Goal: Task Accomplishment & Management: Use online tool/utility

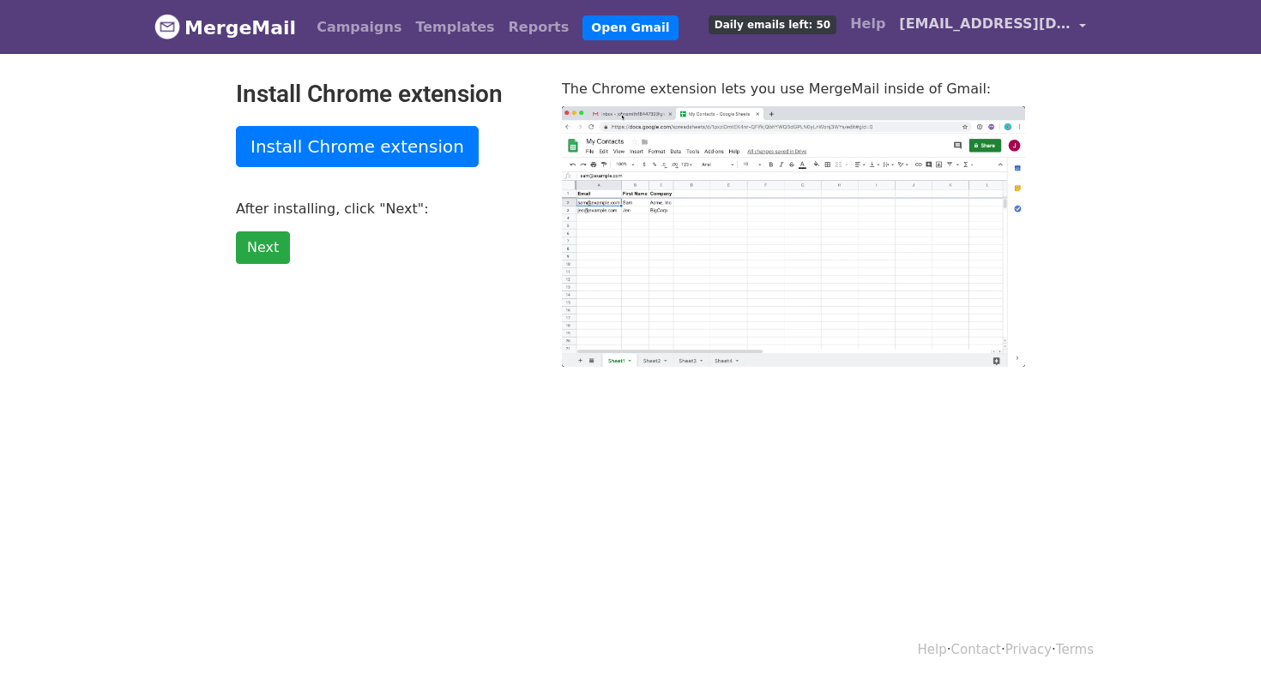
click at [1003, 24] on span "[EMAIL_ADDRESS][DOMAIN_NAME]" at bounding box center [985, 24] width 172 height 21
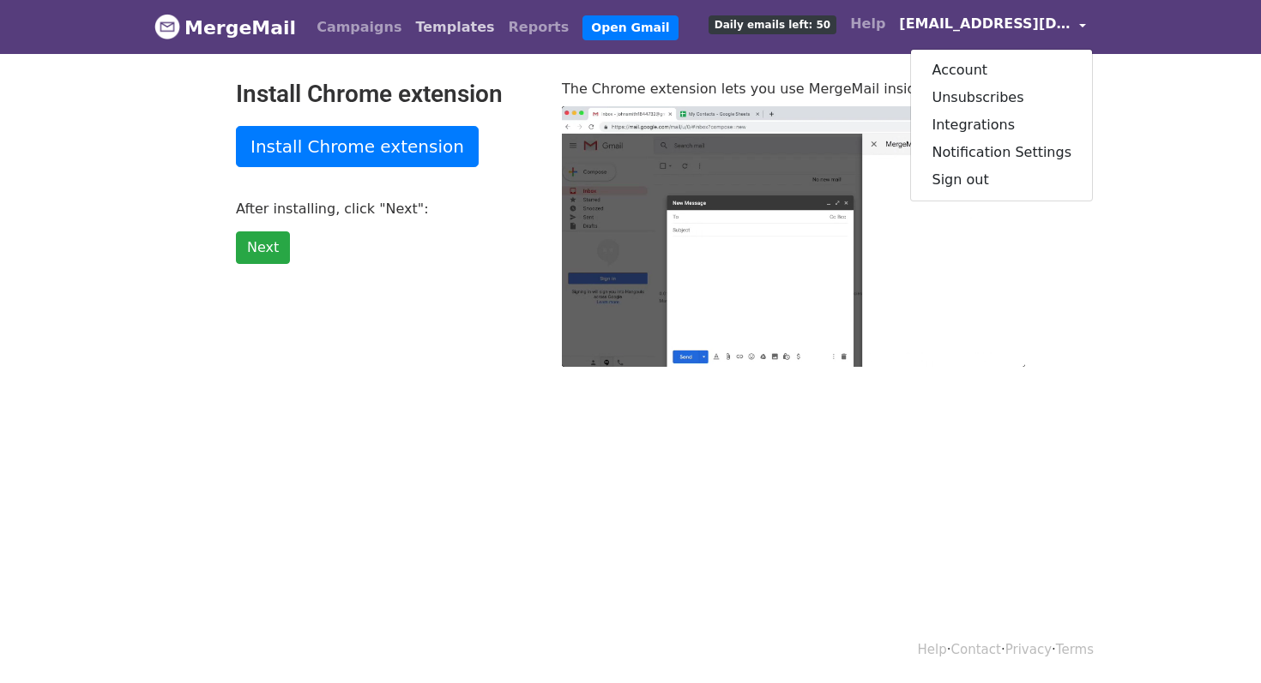
click at [447, 19] on link "Templates" at bounding box center [454, 27] width 93 height 34
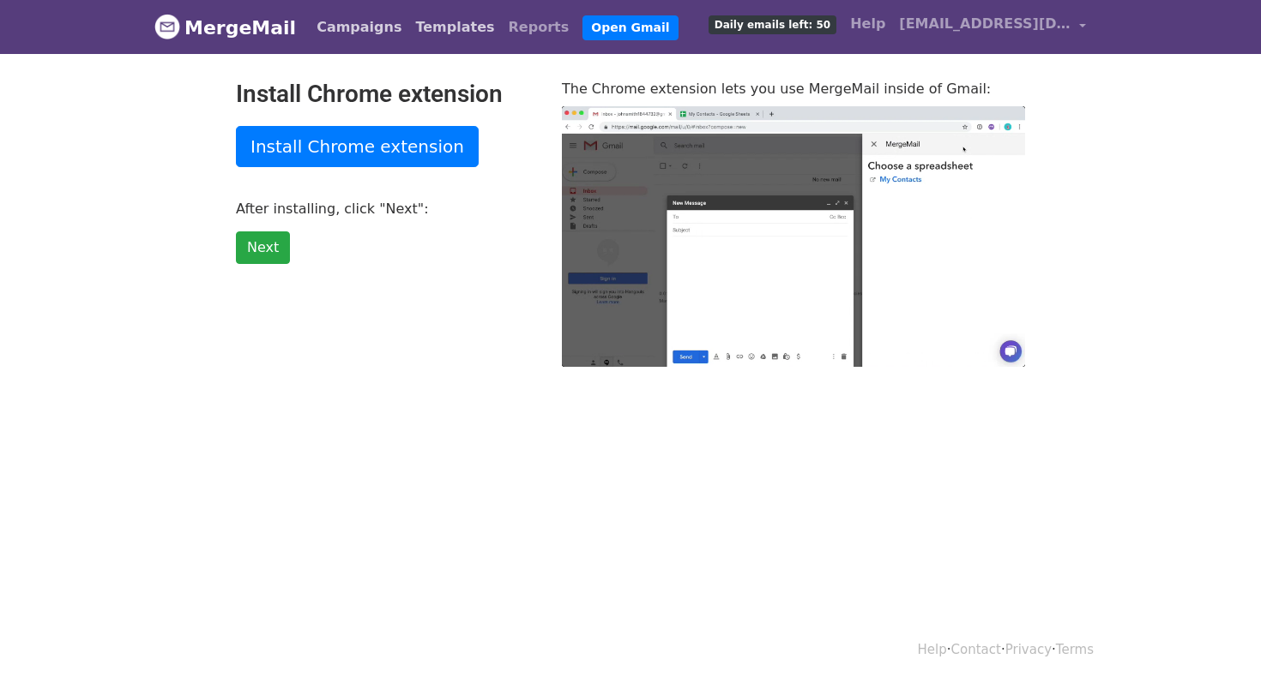
type input "70.3"
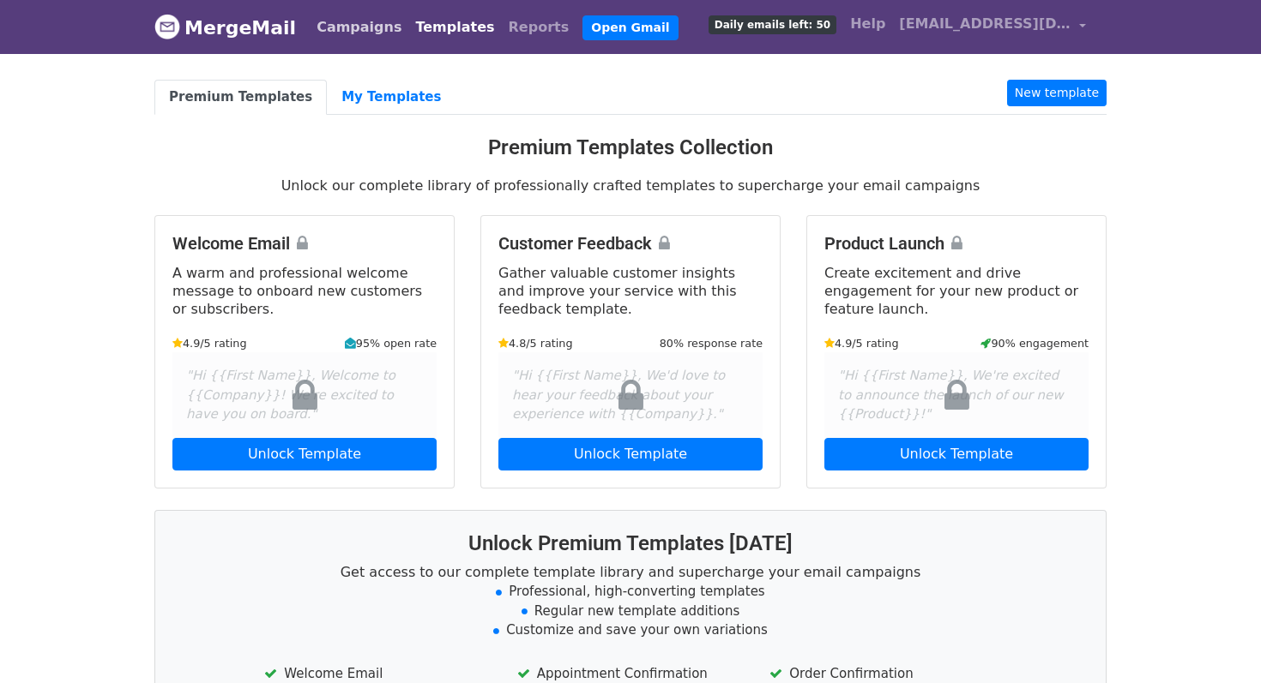
click at [324, 26] on link "Campaigns" at bounding box center [359, 27] width 99 height 34
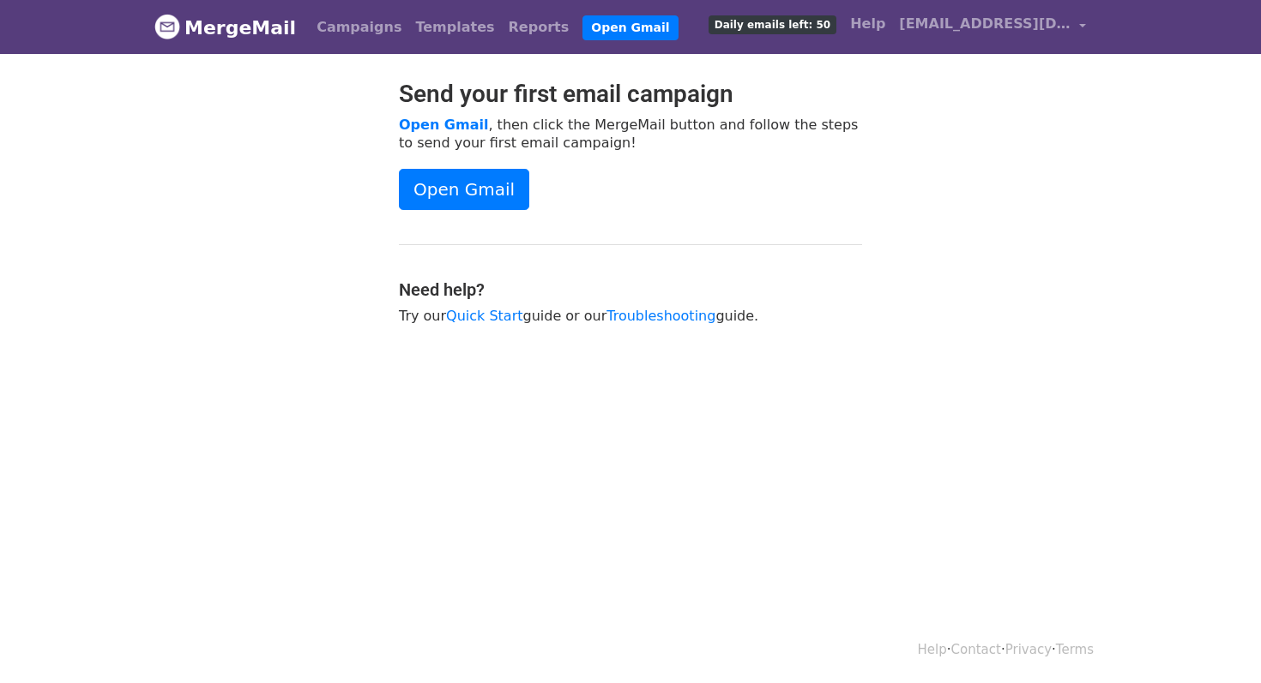
click at [221, 35] on link "MergeMail" at bounding box center [224, 27] width 141 height 36
click at [340, 15] on link "Campaigns" at bounding box center [359, 27] width 99 height 34
click at [430, 27] on link "Templates" at bounding box center [454, 27] width 93 height 34
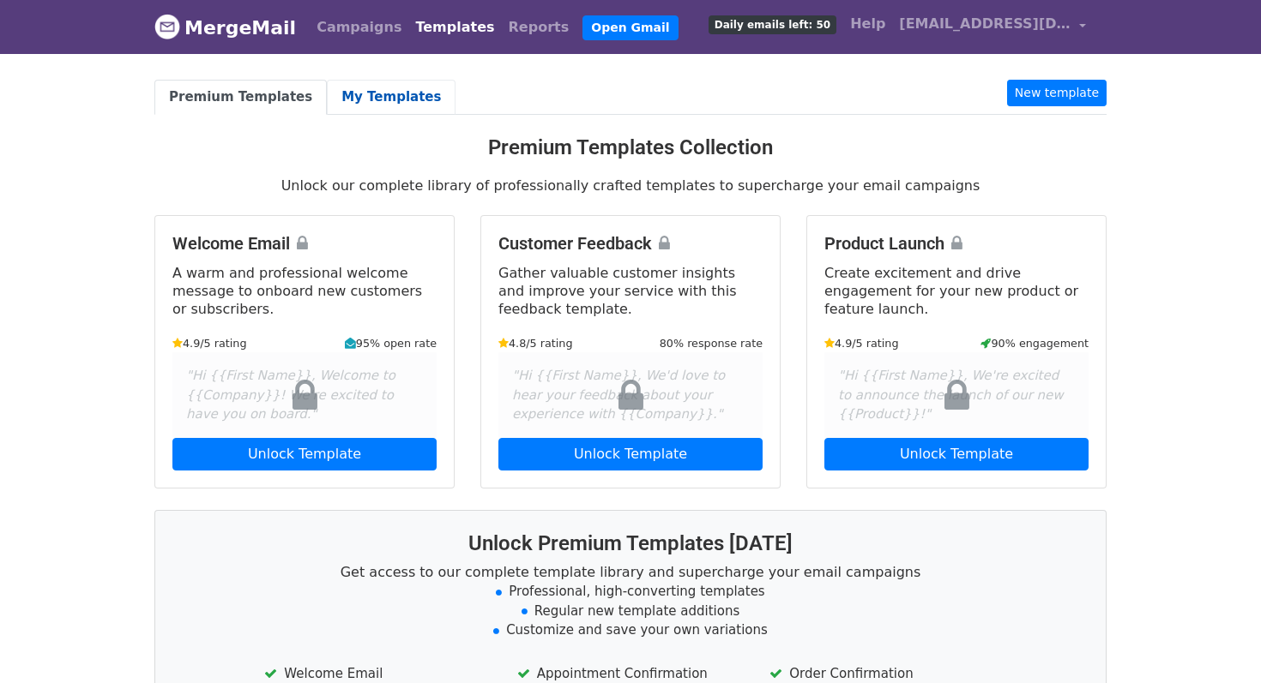
click at [391, 95] on link "My Templates" at bounding box center [391, 97] width 129 height 35
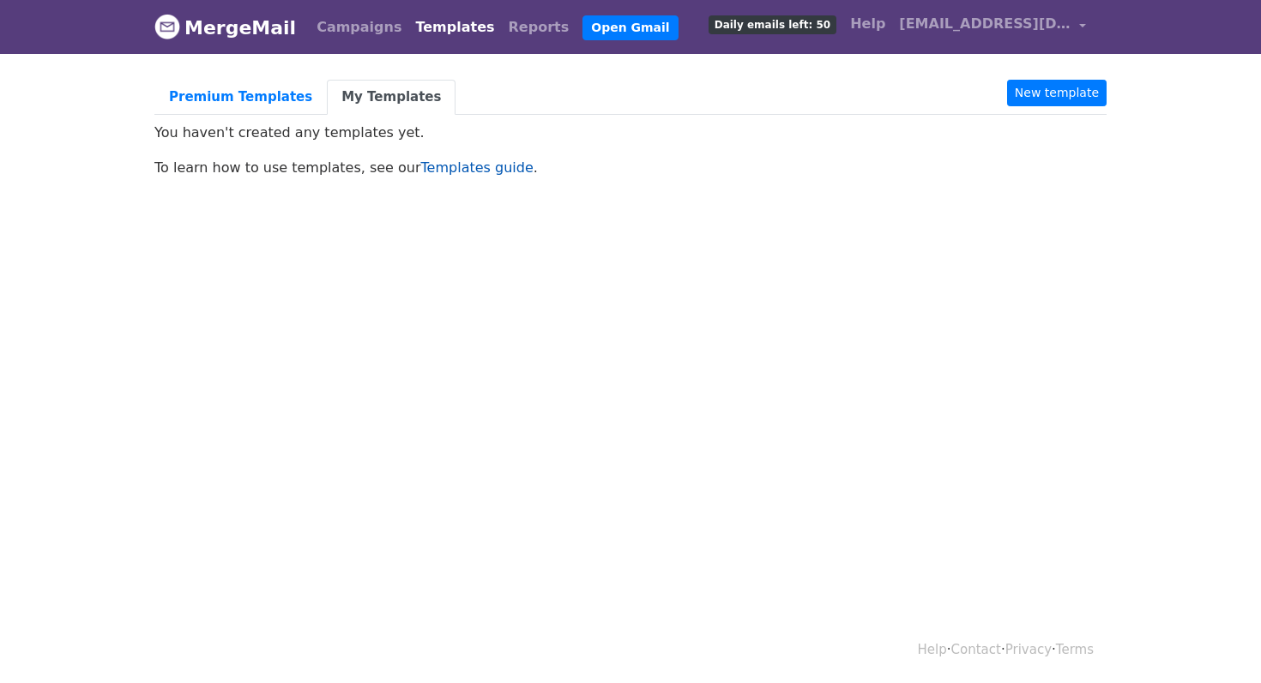
click at [463, 169] on link "Templates guide" at bounding box center [477, 168] width 112 height 16
click at [338, 33] on link "Campaigns" at bounding box center [359, 27] width 99 height 34
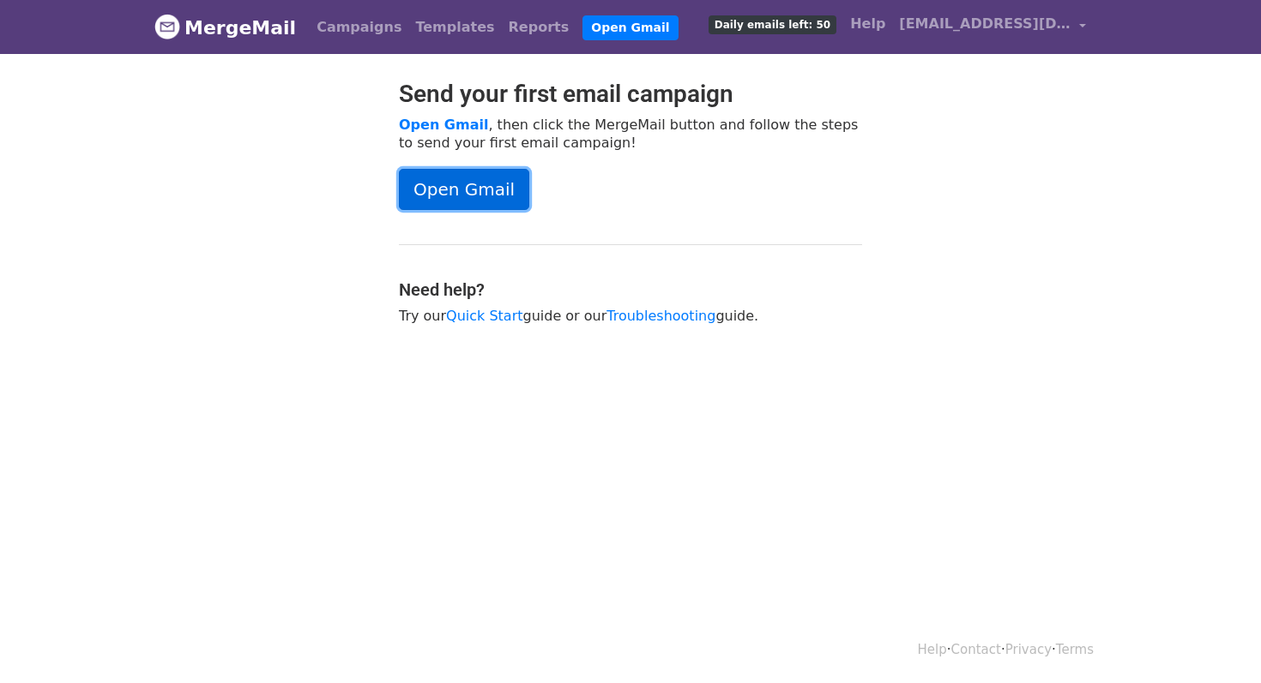
click at [458, 195] on link "Open Gmail" at bounding box center [464, 189] width 130 height 41
click at [454, 193] on link "Open Gmail" at bounding box center [464, 189] width 130 height 41
